Goal: Check status: Check status

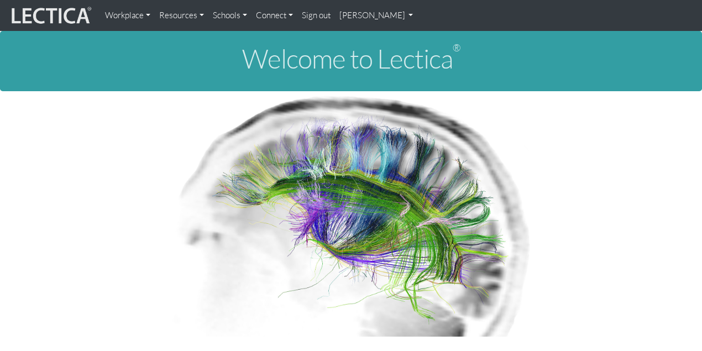
click at [366, 19] on link "[PERSON_NAME]" at bounding box center [376, 15] width 83 height 22
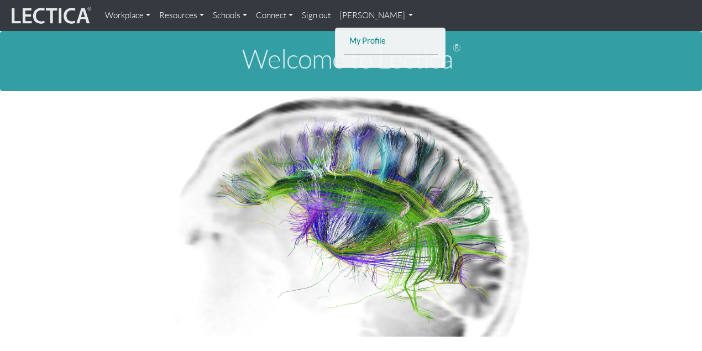
click at [358, 40] on link "My Profile" at bounding box center [391, 41] width 88 height 14
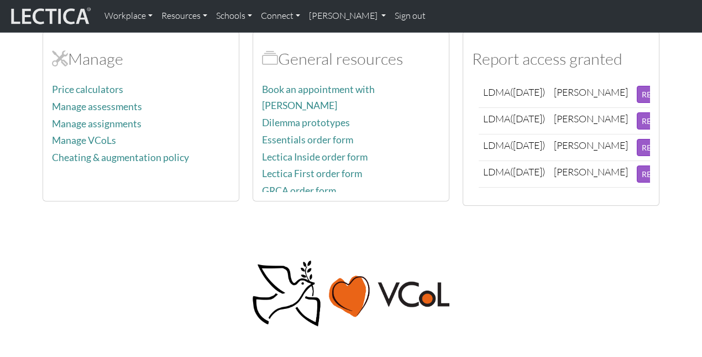
scroll to position [532, 0]
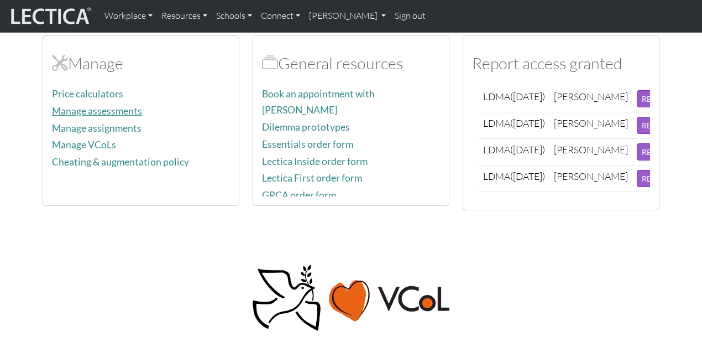
click at [119, 109] on link "Manage assessments" at bounding box center [97, 111] width 90 height 12
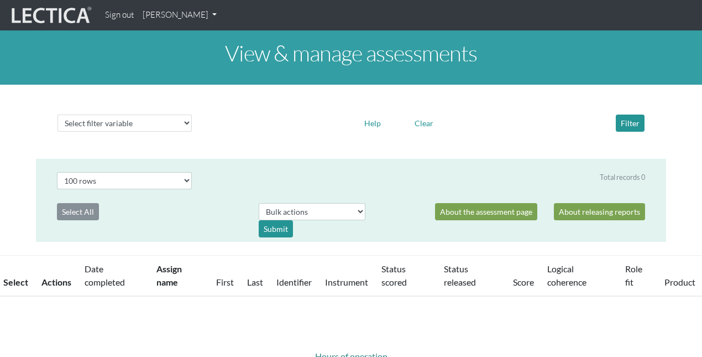
select select "100"
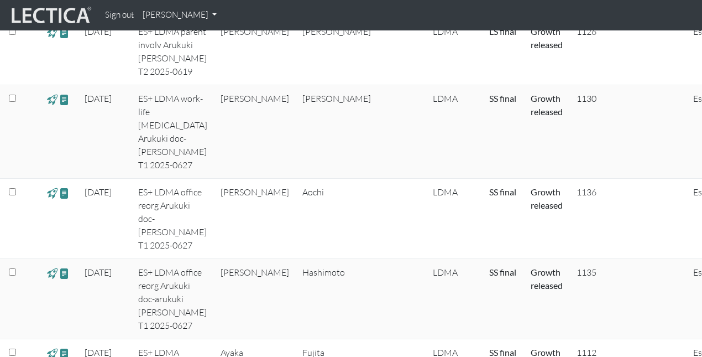
scroll to position [1304, 0]
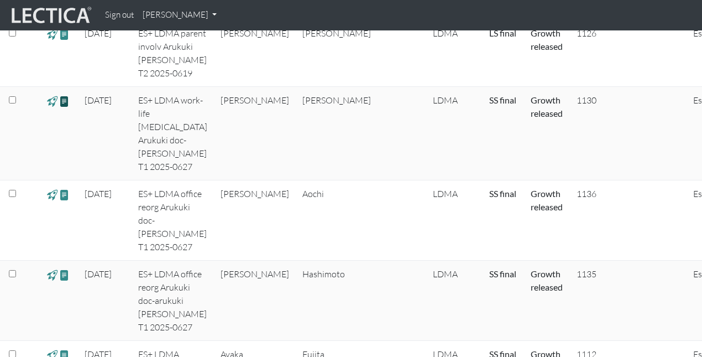
click at [66, 98] on span at bounding box center [64, 101] width 11 height 13
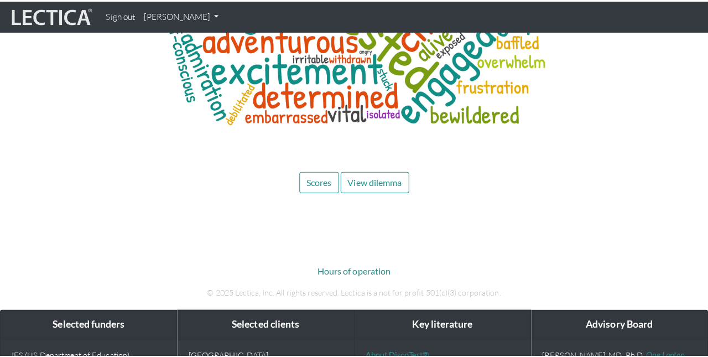
scroll to position [5220, 0]
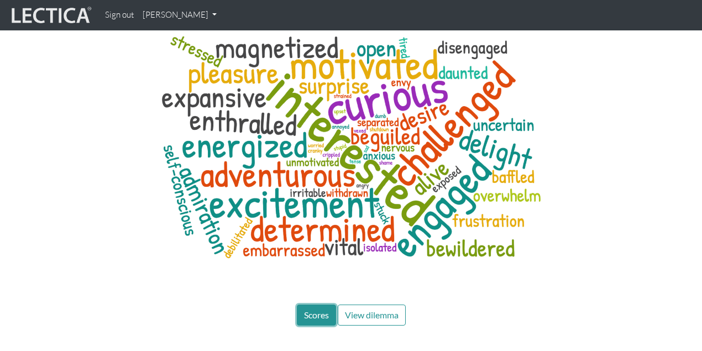
click at [317, 305] on button "Scores" at bounding box center [316, 315] width 39 height 21
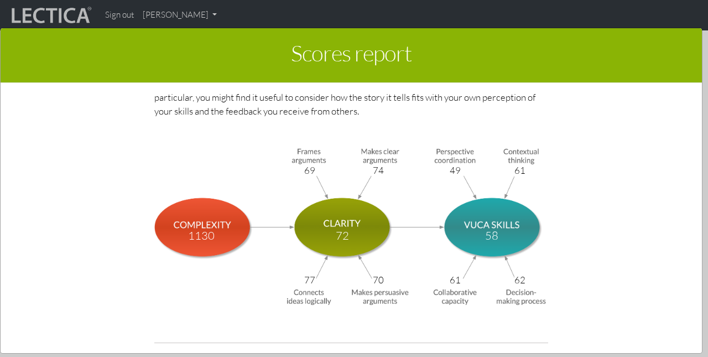
scroll to position [3727, 0]
